Goal: Information Seeking & Learning: Learn about a topic

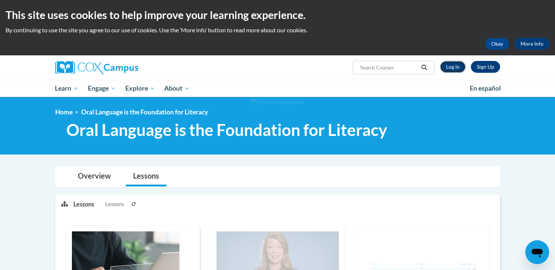
click at [453, 66] on link "Log In" at bounding box center [453, 67] width 26 height 12
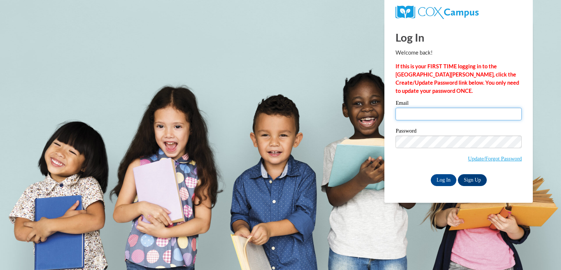
click at [412, 116] on input "Email" at bounding box center [458, 114] width 126 height 13
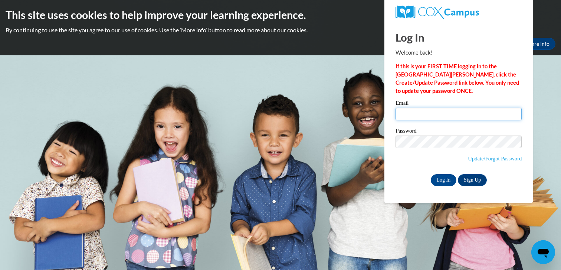
type input "raenette.marino@k12.hi.us"
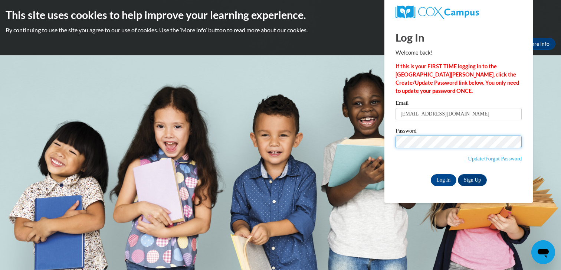
click at [431, 174] on input "Log In" at bounding box center [444, 180] width 26 height 12
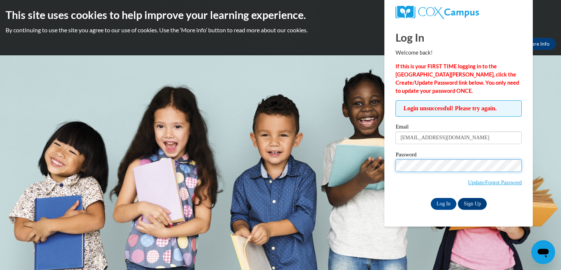
click at [431, 198] on input "Log In" at bounding box center [444, 204] width 26 height 12
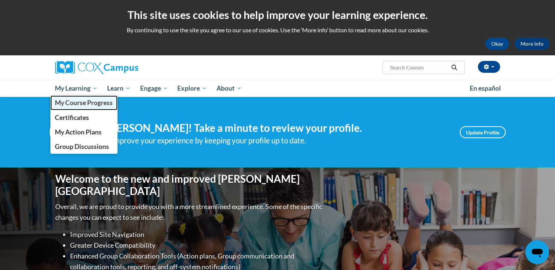
click at [82, 100] on span "My Course Progress" at bounding box center [84, 103] width 58 height 8
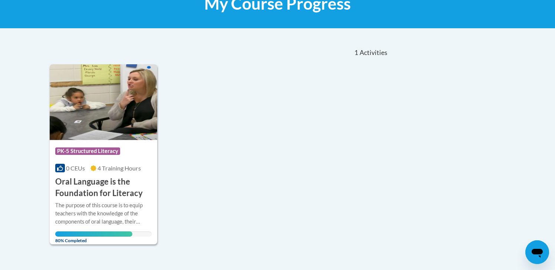
scroll to position [129, 0]
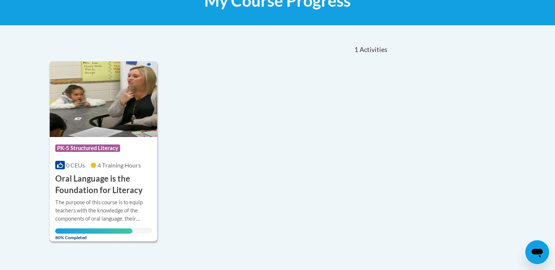
click at [115, 178] on h3 "Oral Language is the Foundation for Literacy" at bounding box center [103, 184] width 97 height 23
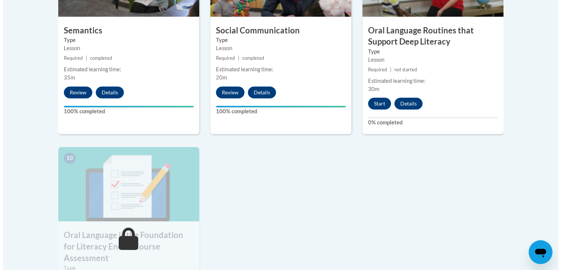
scroll to position [699, 0]
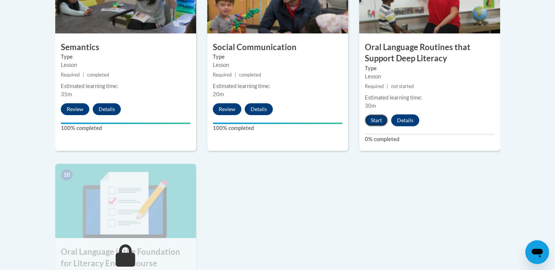
click at [374, 118] on button "Start" at bounding box center [376, 120] width 23 height 12
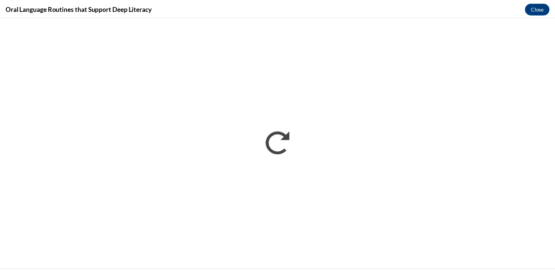
scroll to position [0, 0]
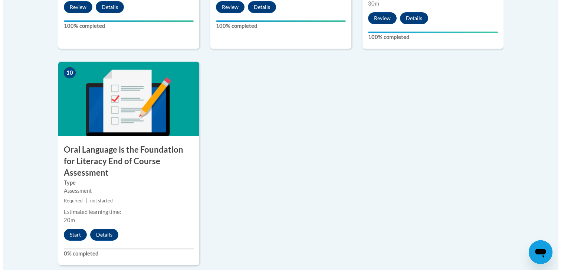
scroll to position [805, 0]
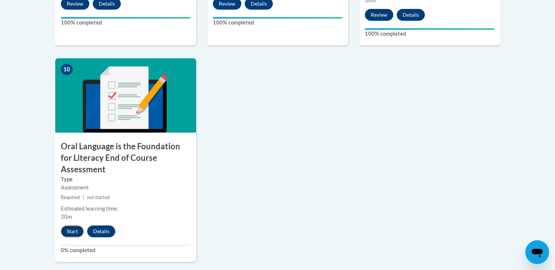
click at [72, 225] on button "Start" at bounding box center [72, 231] width 23 height 12
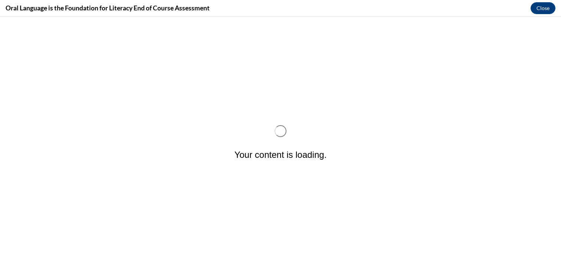
scroll to position [0, 0]
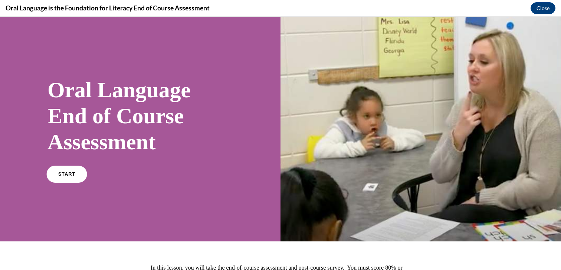
click at [64, 178] on link "START" at bounding box center [66, 173] width 40 height 17
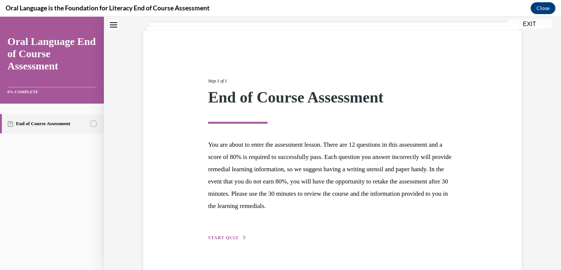
scroll to position [59, 0]
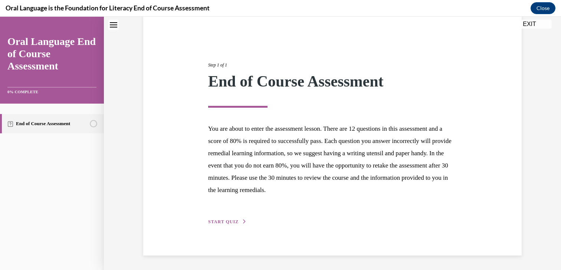
click at [228, 220] on span "START QUIZ" at bounding box center [223, 221] width 30 height 5
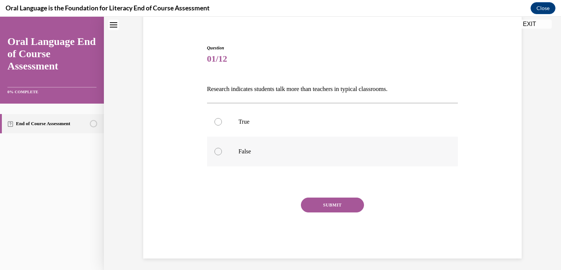
click at [215, 149] on div at bounding box center [217, 151] width 7 height 7
click at [215, 149] on input "False" at bounding box center [217, 151] width 7 height 7
radio input "true"
click at [333, 204] on button "SUBMIT" at bounding box center [332, 204] width 63 height 15
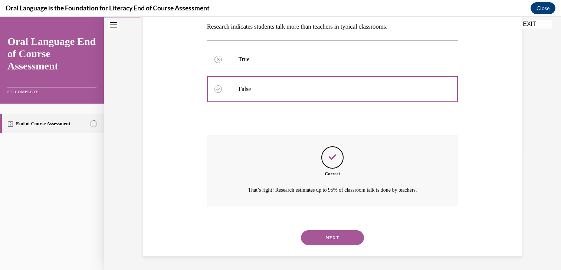
scroll to position [122, 0]
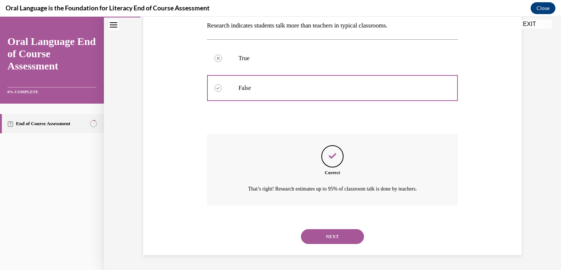
click at [337, 232] on button "NEXT" at bounding box center [332, 236] width 63 height 15
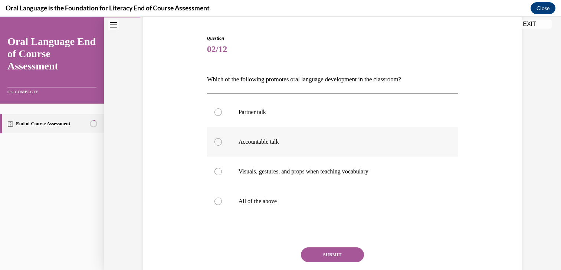
scroll to position [69, 0]
click at [217, 198] on div at bounding box center [217, 200] width 7 height 7
click at [217, 198] on input "All of the above" at bounding box center [217, 200] width 7 height 7
radio input "true"
click at [332, 257] on button "SUBMIT" at bounding box center [332, 253] width 63 height 15
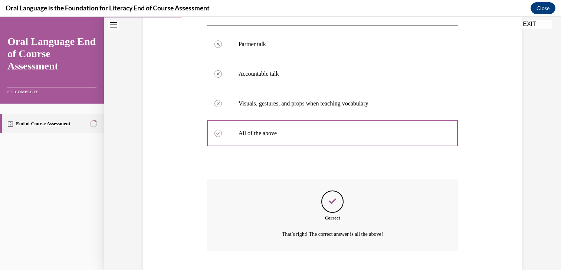
scroll to position [181, 0]
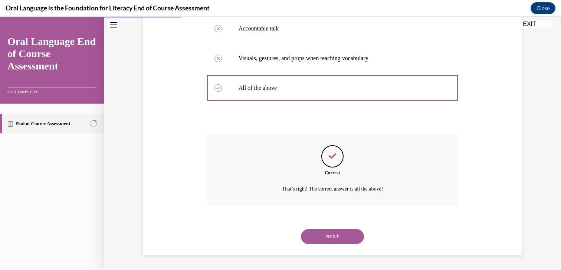
click at [339, 234] on button "NEXT" at bounding box center [332, 236] width 63 height 15
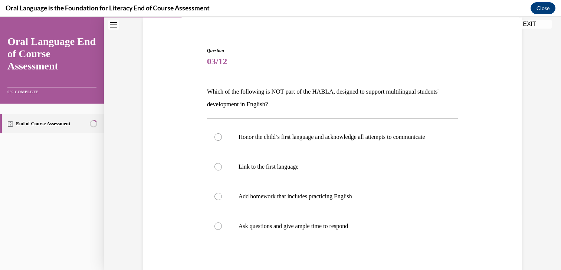
scroll to position [57, 0]
click at [215, 199] on div at bounding box center [217, 195] width 7 height 7
click at [215, 199] on input "Add homework that includes practicing English" at bounding box center [217, 195] width 7 height 7
radio input "true"
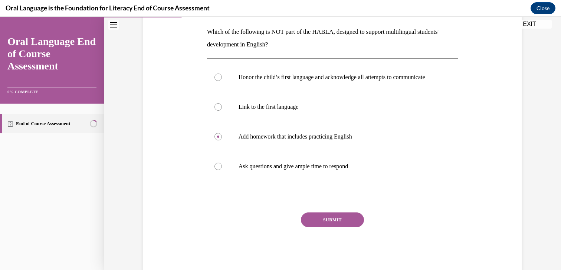
scroll to position [141, 0]
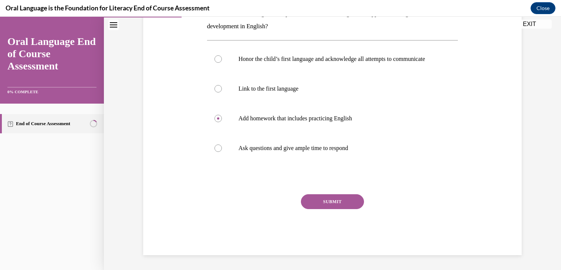
click at [309, 201] on button "SUBMIT" at bounding box center [332, 201] width 63 height 15
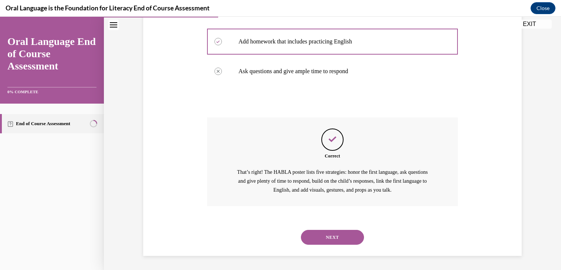
scroll to position [219, 0]
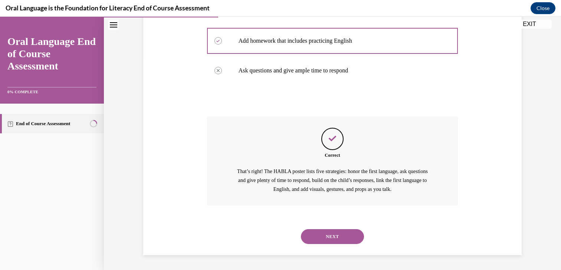
click at [322, 231] on button "NEXT" at bounding box center [332, 236] width 63 height 15
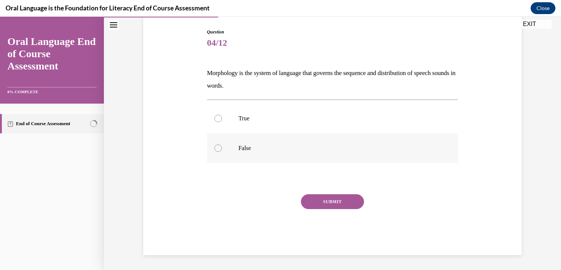
click at [216, 146] on div at bounding box center [217, 147] width 7 height 7
click at [216, 146] on input "False" at bounding box center [217, 147] width 7 height 7
radio input "true"
click at [323, 195] on button "SUBMIT" at bounding box center [332, 201] width 63 height 15
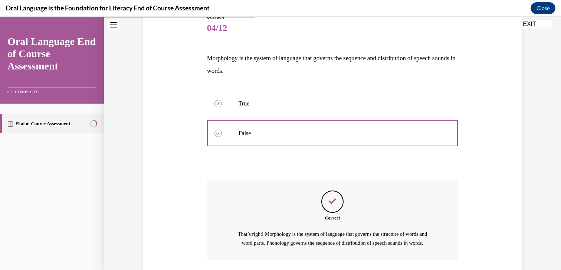
scroll to position [152, 0]
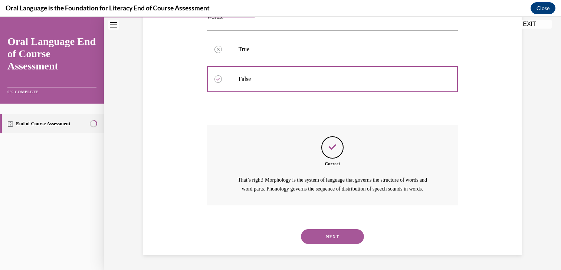
click at [323, 238] on button "NEXT" at bounding box center [332, 236] width 63 height 15
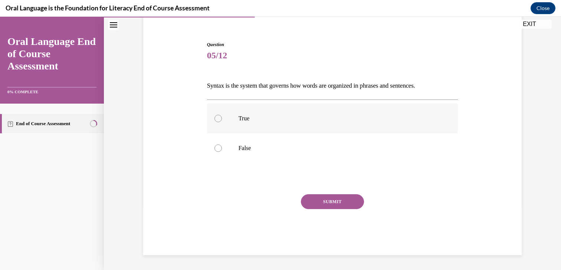
click at [214, 118] on div at bounding box center [217, 118] width 7 height 7
click at [214, 118] on input "True" at bounding box center [217, 118] width 7 height 7
radio input "true"
click at [327, 201] on button "SUBMIT" at bounding box center [332, 201] width 63 height 15
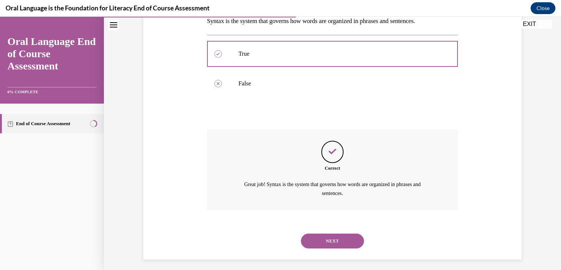
scroll to position [131, 0]
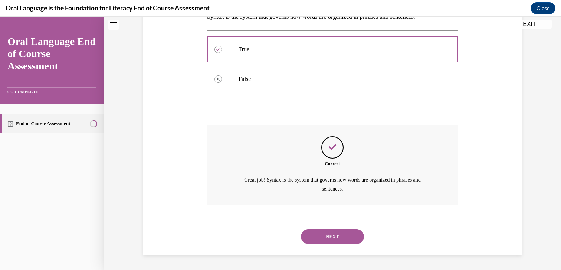
click at [328, 234] on button "NEXT" at bounding box center [332, 236] width 63 height 15
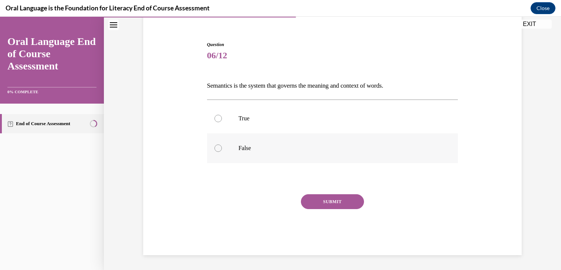
drag, startPoint x: 216, startPoint y: 119, endPoint x: 258, endPoint y: 147, distance: 50.9
click at [216, 119] on div at bounding box center [217, 118] width 7 height 7
click at [216, 119] on input "True" at bounding box center [217, 118] width 7 height 7
radio input "true"
click at [326, 198] on button "SUBMIT" at bounding box center [332, 201] width 63 height 15
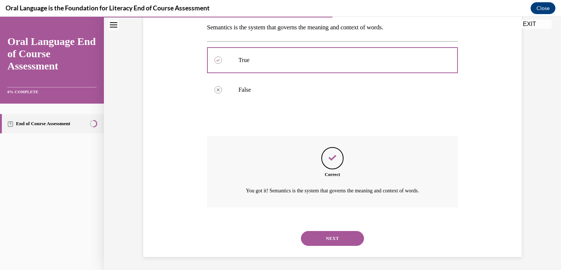
scroll to position [122, 0]
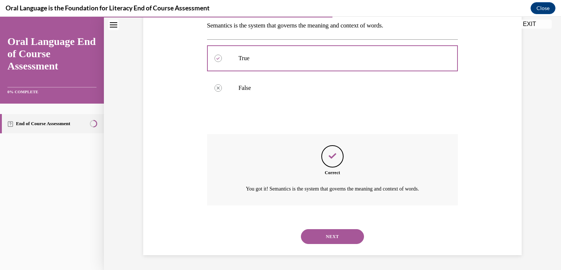
click at [324, 231] on button "NEXT" at bounding box center [332, 236] width 63 height 15
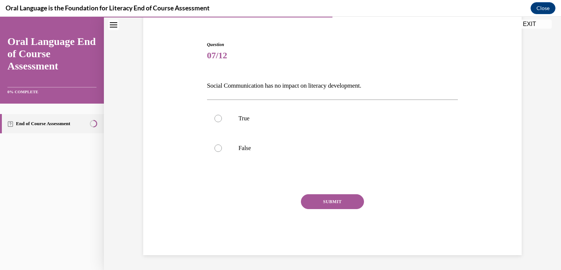
scroll to position [62, 0]
drag, startPoint x: 217, startPoint y: 148, endPoint x: 234, endPoint y: 158, distance: 20.2
click at [217, 149] on div at bounding box center [217, 147] width 7 height 7
click at [217, 149] on input "False" at bounding box center [217, 147] width 7 height 7
radio input "true"
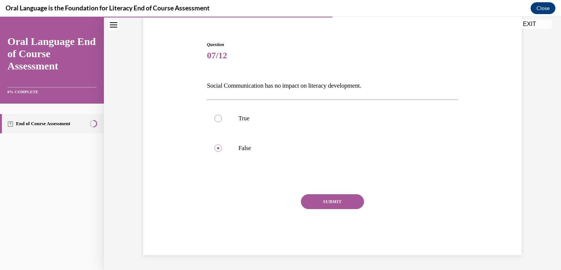
click at [313, 199] on button "SUBMIT" at bounding box center [332, 201] width 63 height 15
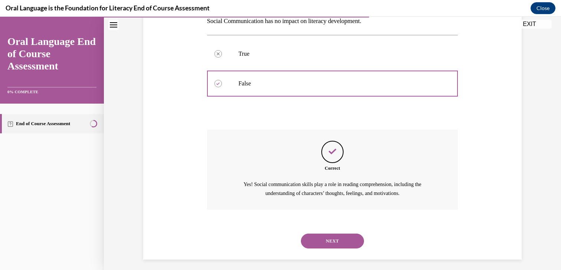
scroll to position [131, 0]
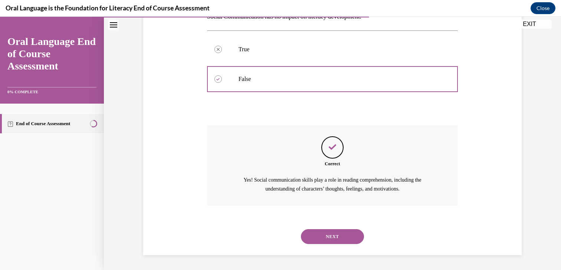
click at [322, 241] on button "NEXT" at bounding box center [332, 236] width 63 height 15
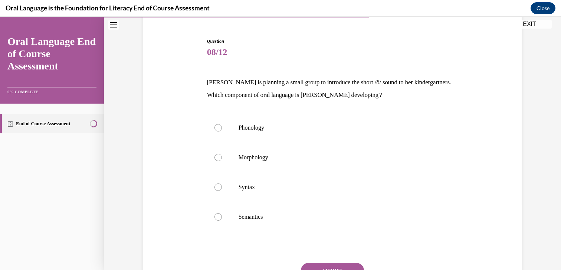
scroll to position [66, 0]
click at [216, 127] on div at bounding box center [217, 126] width 7 height 7
click at [216, 127] on input "Phonology" at bounding box center [217, 126] width 7 height 7
radio input "true"
click at [316, 264] on button "SUBMIT" at bounding box center [332, 269] width 63 height 15
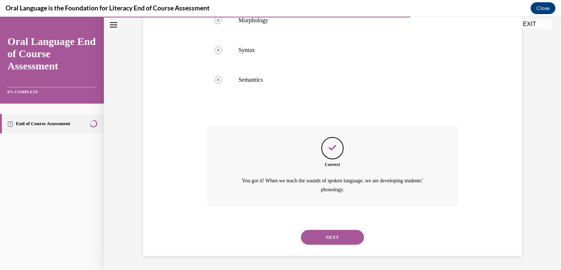
scroll to position [203, 0]
click at [317, 231] on button "NEXT" at bounding box center [332, 236] width 63 height 15
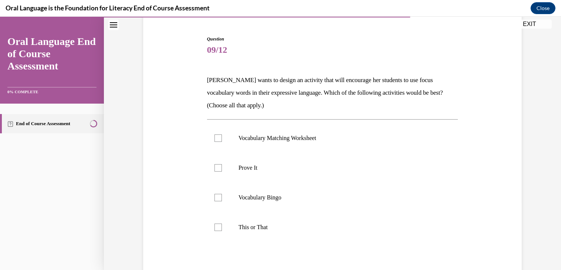
scroll to position [68, 0]
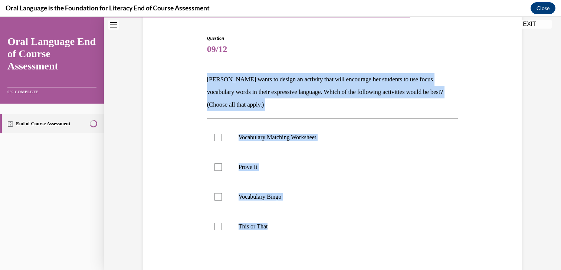
drag, startPoint x: 262, startPoint y: 248, endPoint x: 204, endPoint y: 83, distance: 175.3
click at [207, 82] on div "Question 09/12 Mrs. Butler wants to design an activity that will encourage her …" at bounding box center [332, 184] width 251 height 298
copy div "Mrs. Butler wants to design an activity that will encourage her students to use…"
click at [187, 183] on div "Question 09/12 Mrs. Butler wants to design an activity that will encourage her …" at bounding box center [332, 173] width 382 height 320
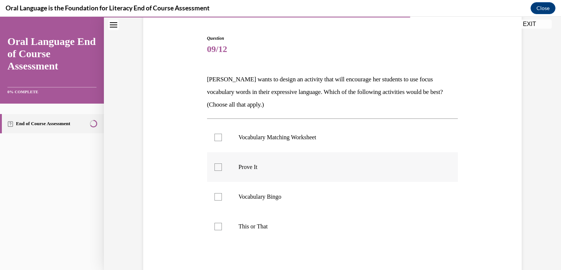
click at [215, 167] on div at bounding box center [217, 166] width 7 height 7
click at [215, 167] on input "Prove It" at bounding box center [217, 166] width 7 height 7
checkbox input "true"
click at [219, 197] on label "Vocabulary Bingo" at bounding box center [332, 197] width 251 height 30
click at [219, 197] on input "Vocabulary Bingo" at bounding box center [217, 196] width 7 height 7
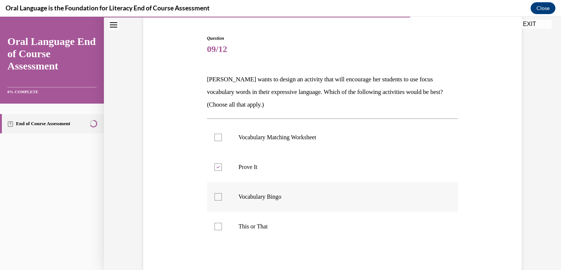
checkbox input "true"
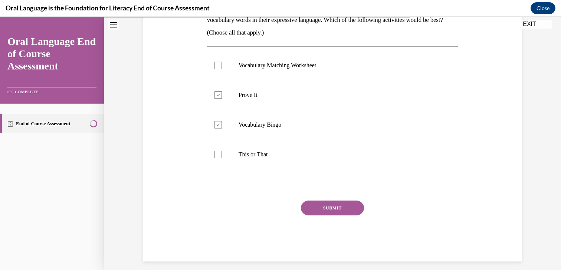
click at [348, 209] on button "SUBMIT" at bounding box center [332, 207] width 63 height 15
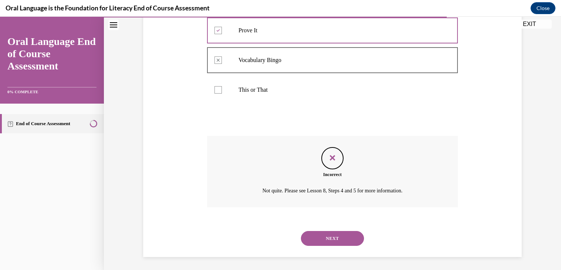
scroll to position [207, 0]
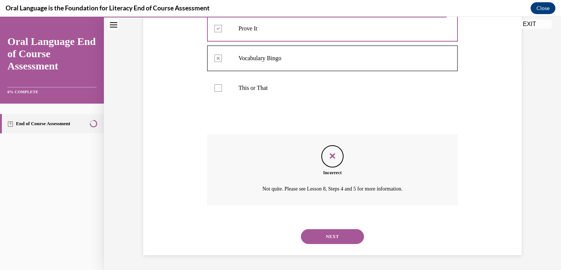
click at [349, 234] on button "NEXT" at bounding box center [332, 236] width 63 height 15
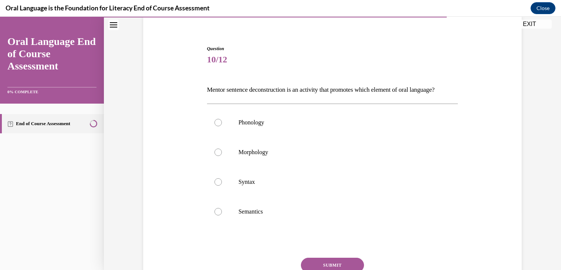
scroll to position [60, 0]
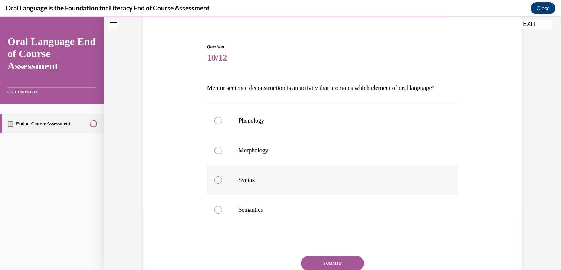
click at [214, 184] on div at bounding box center [217, 179] width 7 height 7
click at [214, 184] on input "Syntax" at bounding box center [217, 179] width 7 height 7
radio input "true"
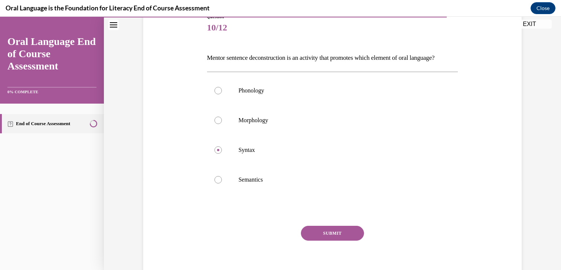
click at [327, 240] on button "SUBMIT" at bounding box center [332, 232] width 63 height 15
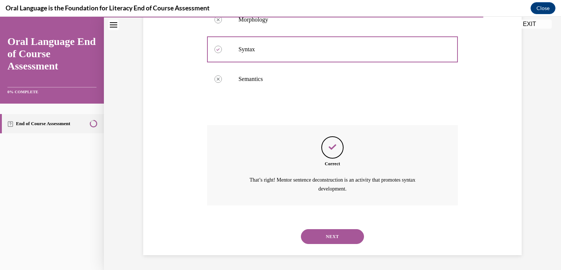
scroll to position [203, 0]
click at [334, 235] on button "NEXT" at bounding box center [332, 236] width 63 height 15
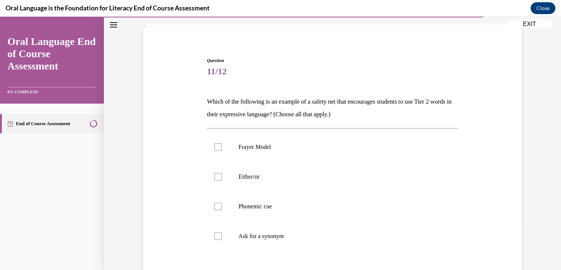
scroll to position [47, 0]
click at [215, 175] on div at bounding box center [217, 175] width 7 height 7
click at [215, 175] on input "Either/or" at bounding box center [217, 175] width 7 height 7
checkbox input "true"
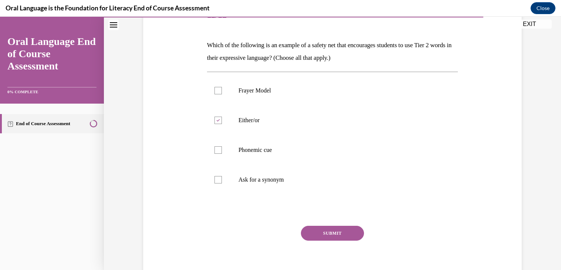
click at [350, 230] on button "SUBMIT" at bounding box center [332, 232] width 63 height 15
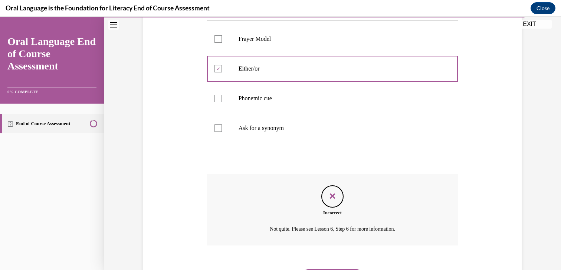
scroll to position [155, 0]
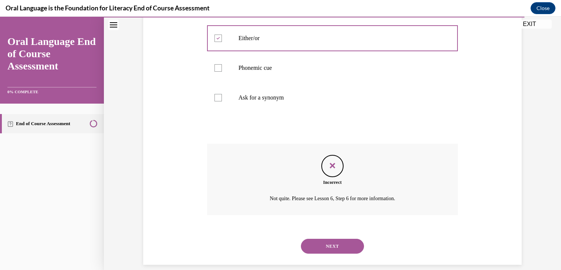
click at [337, 241] on button "NEXT" at bounding box center [332, 245] width 63 height 15
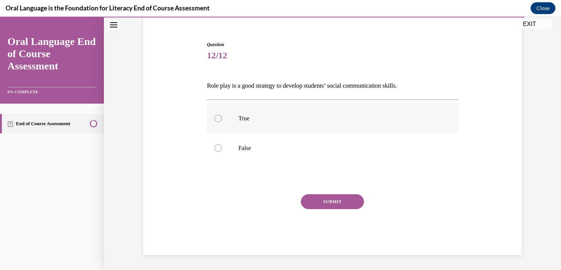
drag, startPoint x: 214, startPoint y: 117, endPoint x: 222, endPoint y: 128, distance: 13.7
click at [214, 117] on div at bounding box center [217, 118] width 7 height 7
click at [214, 117] on input "True" at bounding box center [217, 118] width 7 height 7
radio input "true"
click at [329, 198] on button "SUBMIT" at bounding box center [332, 201] width 63 height 15
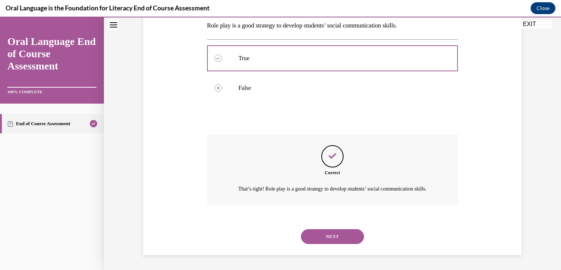
scroll to position [131, 0]
click at [330, 230] on button "NEXT" at bounding box center [332, 236] width 63 height 15
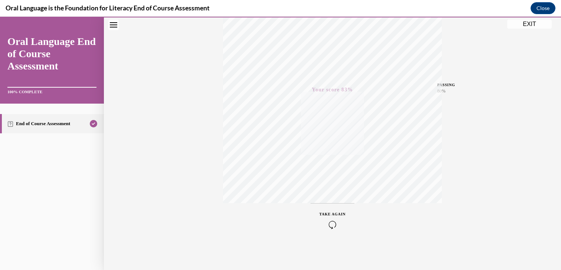
scroll to position [127, 0]
click at [529, 24] on button "EXIT" at bounding box center [529, 24] width 44 height 9
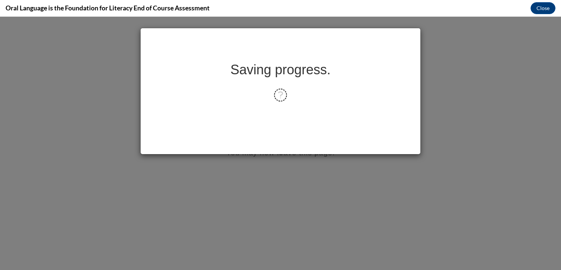
scroll to position [0, 0]
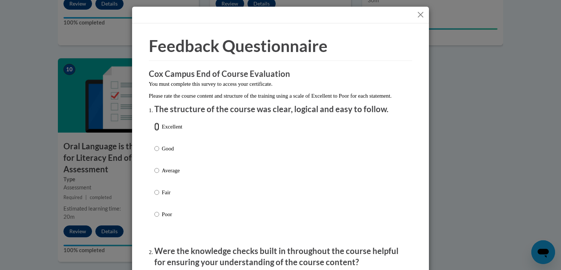
click at [156, 131] on input "Excellent" at bounding box center [156, 126] width 5 height 8
radio input "true"
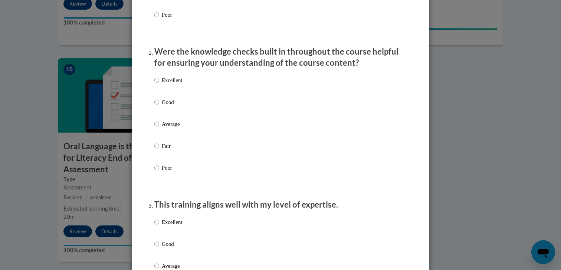
scroll to position [212, 0]
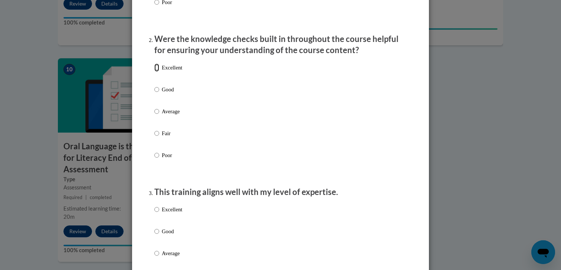
click at [155, 72] on input "Excellent" at bounding box center [156, 67] width 5 height 8
radio input "true"
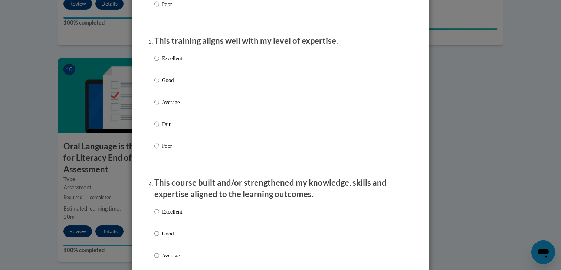
scroll to position [367, 0]
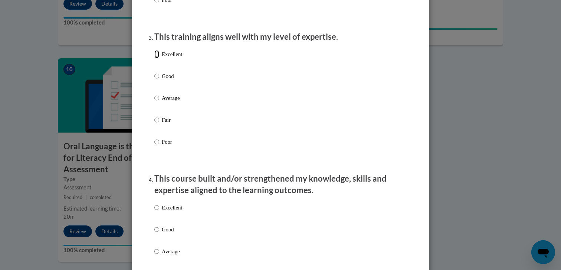
click at [155, 58] on input "Excellent" at bounding box center [156, 54] width 5 height 8
radio input "true"
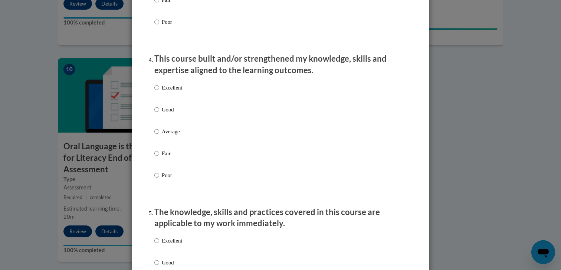
scroll to position [489, 0]
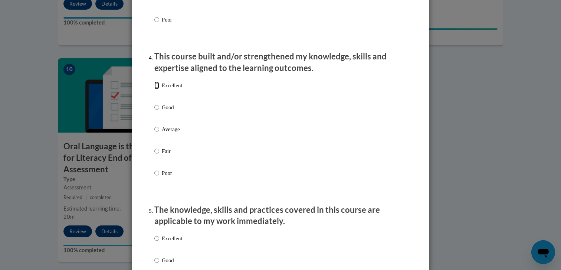
drag, startPoint x: 152, startPoint y: 92, endPoint x: 178, endPoint y: 93, distance: 25.3
click at [154, 89] on input "Excellent" at bounding box center [156, 85] width 5 height 8
radio input "true"
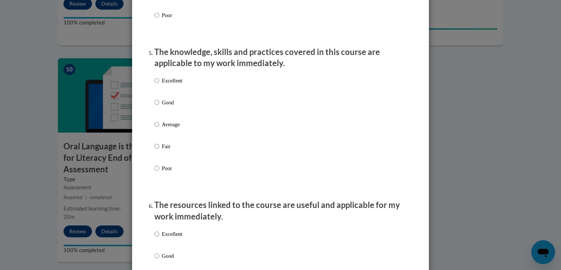
scroll to position [657, 0]
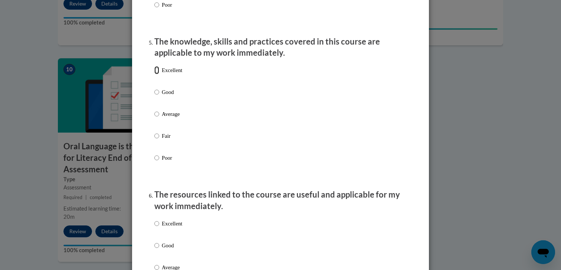
click at [154, 74] on input "Excellent" at bounding box center [156, 70] width 5 height 8
radio input "true"
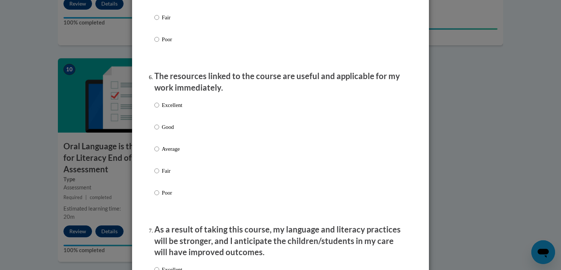
scroll to position [794, 0]
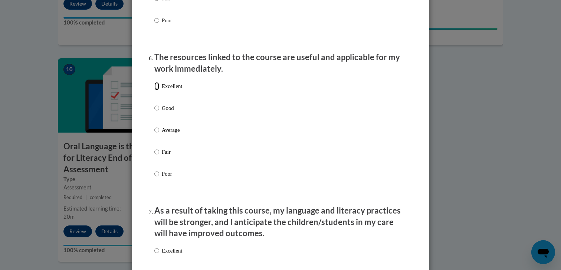
click at [156, 90] on input "Excellent" at bounding box center [156, 86] width 5 height 8
radio input "true"
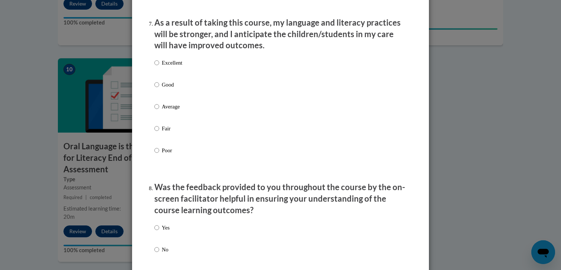
scroll to position [984, 0]
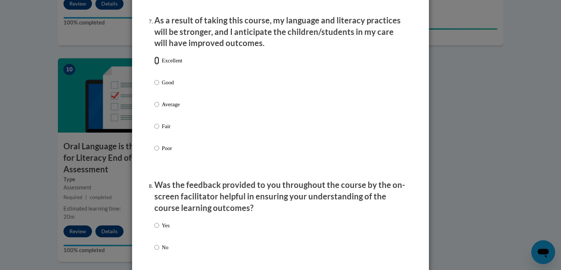
click at [155, 65] on input "Excellent" at bounding box center [156, 60] width 5 height 8
radio input "true"
click at [155, 229] on input "Yes" at bounding box center [156, 225] width 5 height 8
radio input "true"
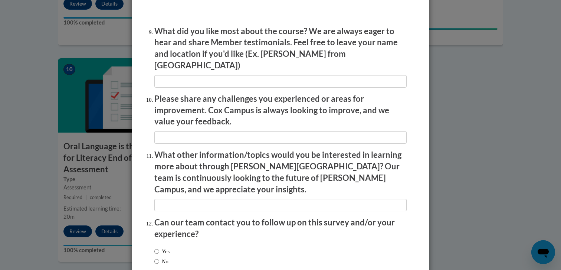
scroll to position [1238, 0]
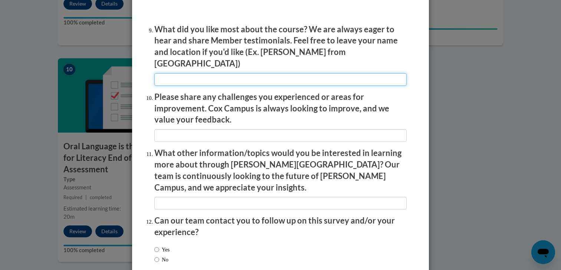
drag, startPoint x: 208, startPoint y: 74, endPoint x: 234, endPoint y: 76, distance: 26.1
click at [209, 74] on input "textbox" at bounding box center [280, 79] width 252 height 13
type input "I loved the modeling and the examples from our hostess."
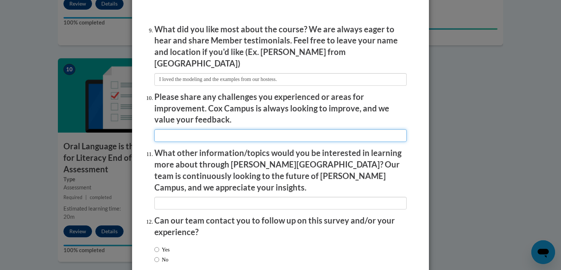
click at [209, 129] on input "textbox" at bounding box center [280, 135] width 252 height 13
type input "None"
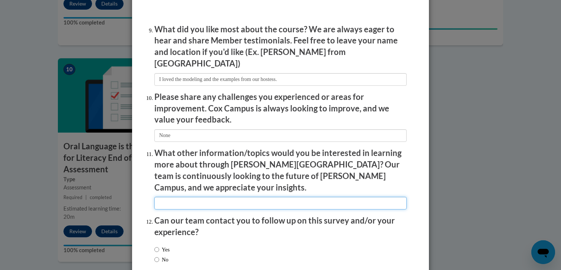
click at [161, 197] on input "textbox" at bounding box center [280, 203] width 252 height 13
type input "It was thorough."
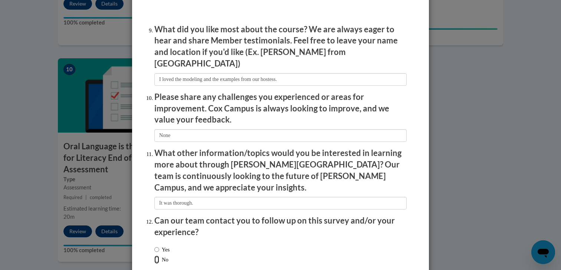
click at [154, 255] on input "No" at bounding box center [156, 259] width 5 height 8
radio input "true"
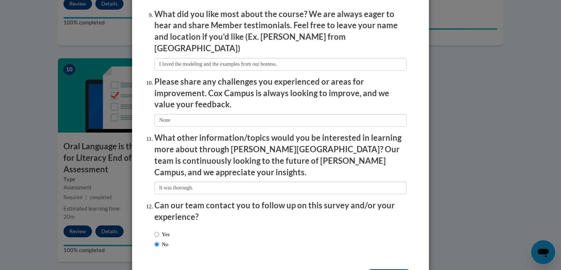
scroll to position [1271, 0]
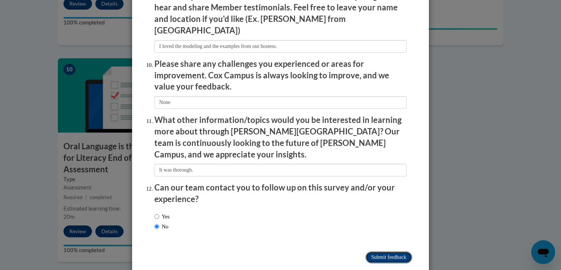
click at [379, 251] on input "Submit feedback" at bounding box center [388, 257] width 47 height 12
